Goal: Navigation & Orientation: Find specific page/section

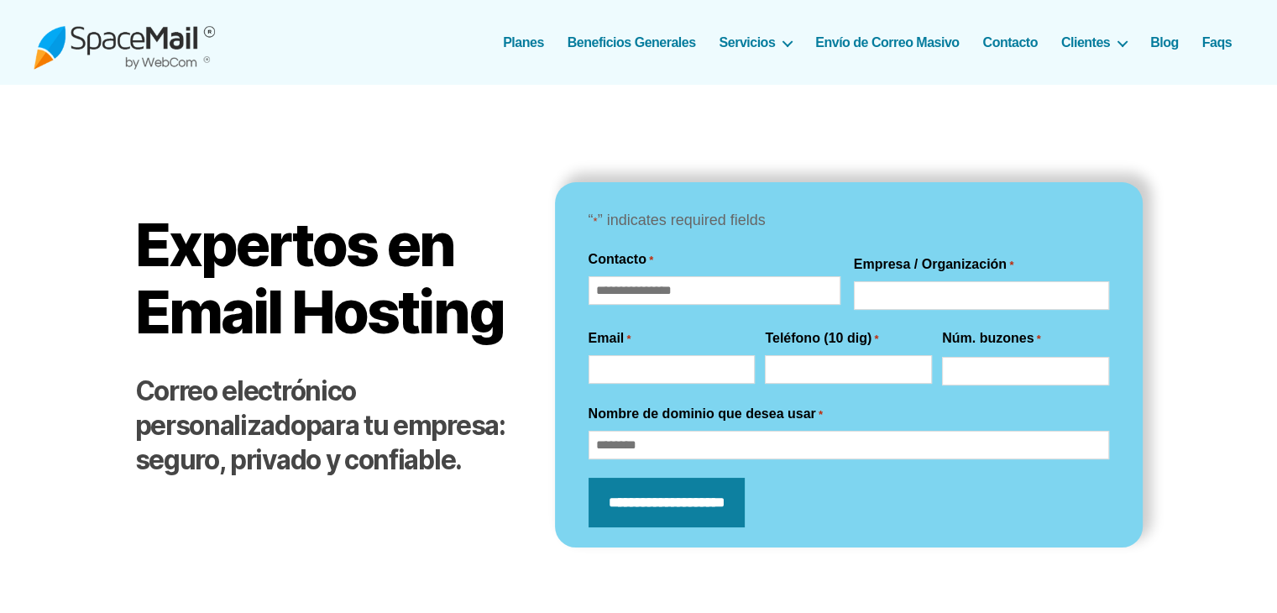
click at [128, 31] on img at bounding box center [124, 42] width 181 height 55
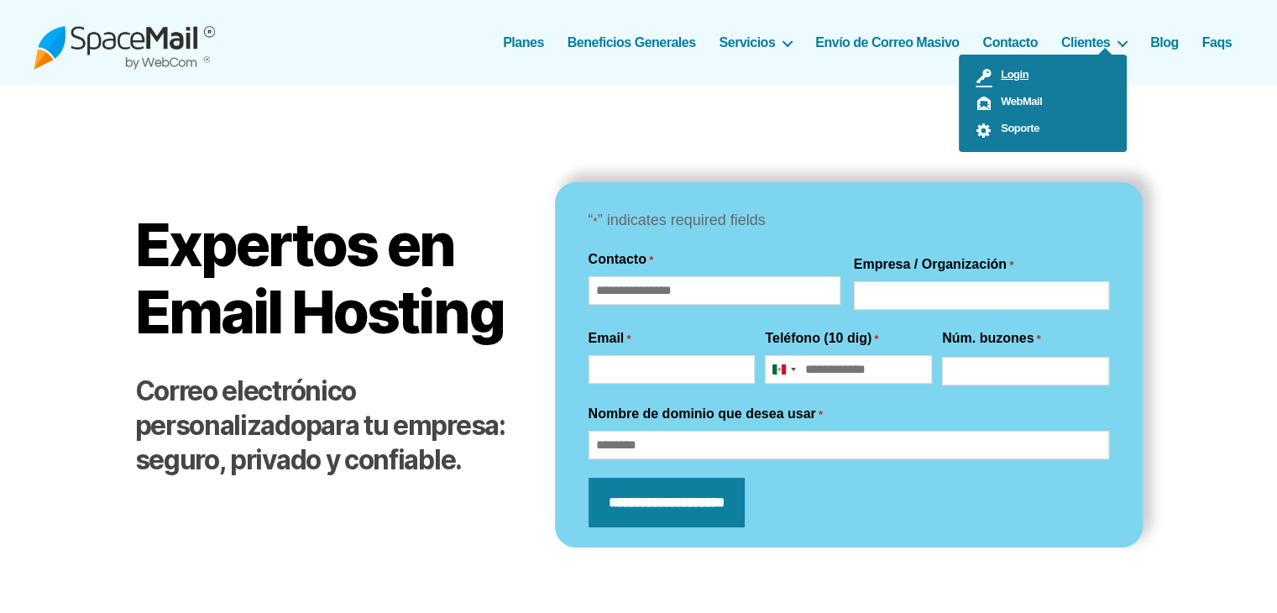
click at [1007, 68] on span "Login" at bounding box center [1010, 74] width 36 height 13
